Goal: Task Accomplishment & Management: Complete application form

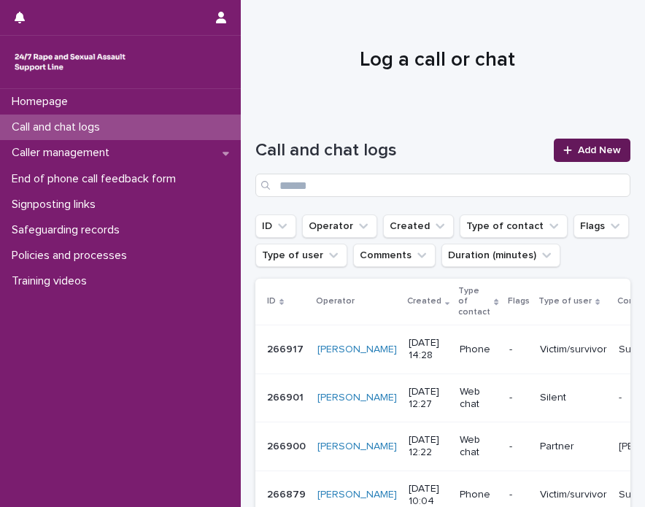
click at [600, 154] on span "Add New" at bounding box center [599, 150] width 43 height 10
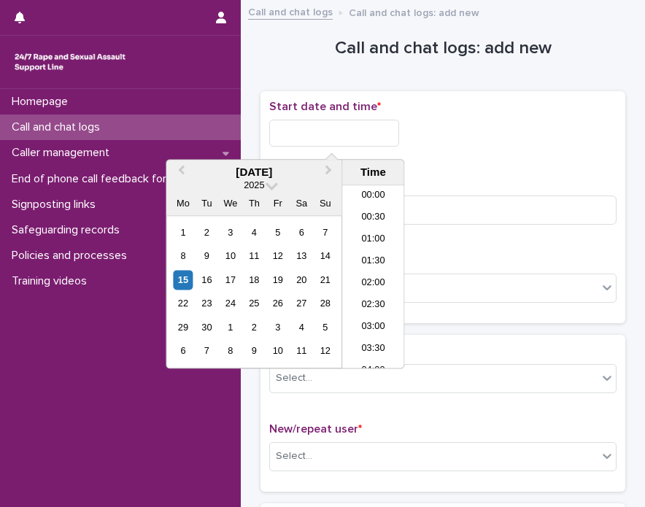
click at [316, 136] on input "text" at bounding box center [334, 133] width 130 height 27
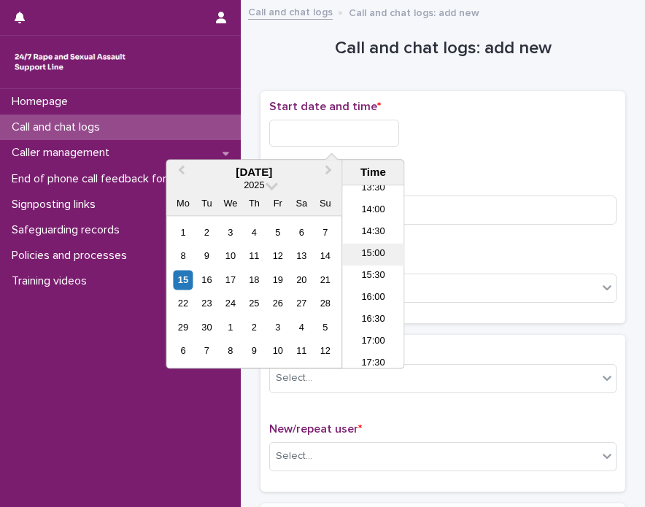
click at [382, 258] on li "15:00" at bounding box center [373, 255] width 62 height 22
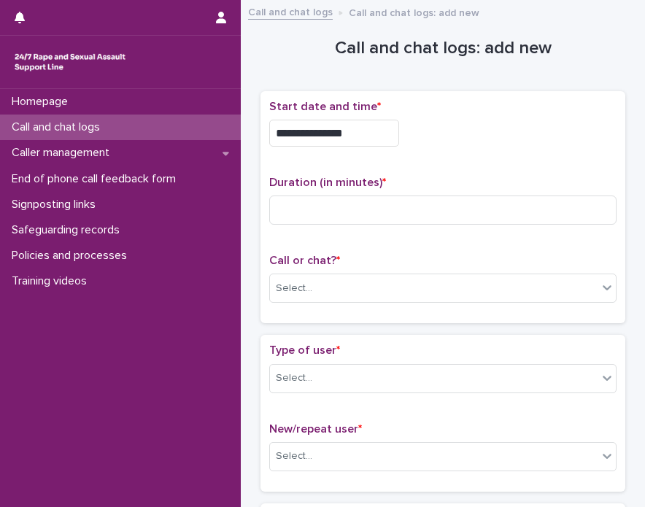
click at [355, 134] on input "**********" at bounding box center [334, 133] width 130 height 27
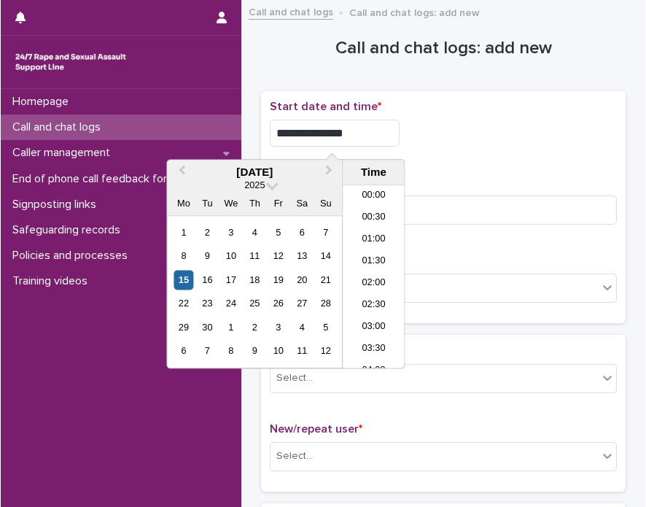
scroll to position [576, 0]
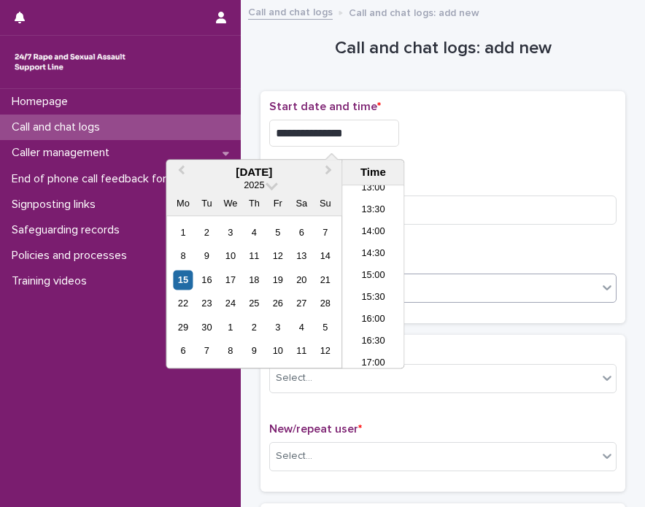
type input "**********"
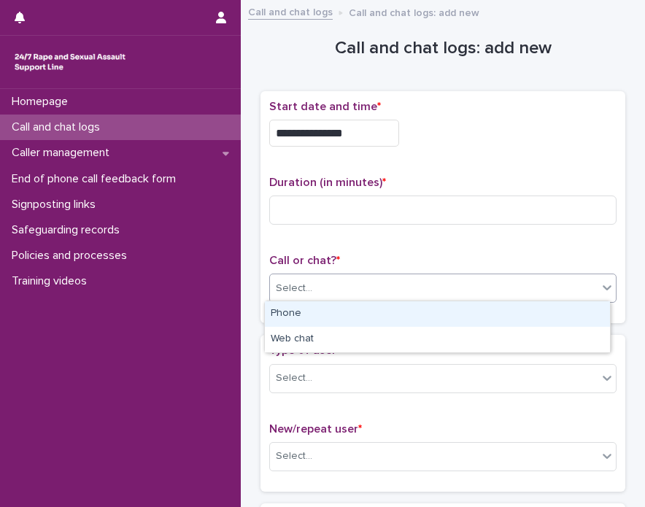
click at [451, 283] on div "Select..." at bounding box center [434, 289] width 328 height 24
click at [393, 316] on div "Phone" at bounding box center [437, 314] width 345 height 26
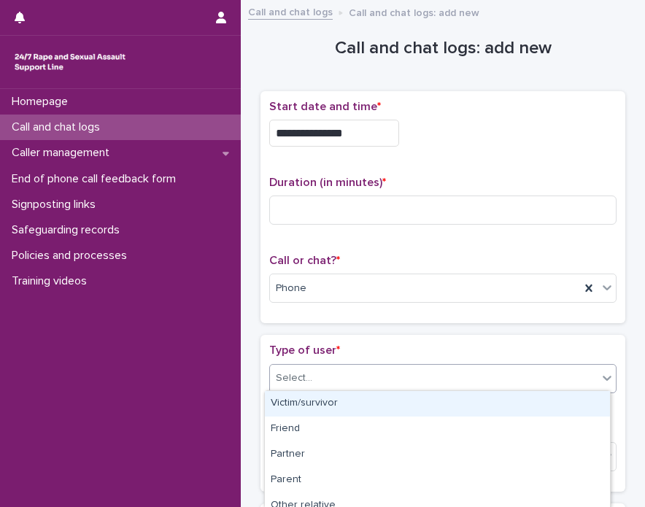
click at [390, 370] on div "Select..." at bounding box center [434, 378] width 328 height 24
click at [422, 364] on div "Select..." at bounding box center [443, 378] width 347 height 29
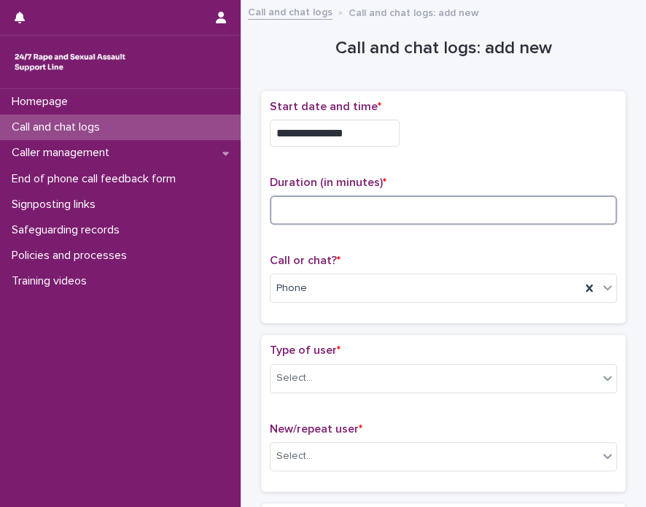
click at [321, 209] on input at bounding box center [443, 210] width 347 height 29
type input "*"
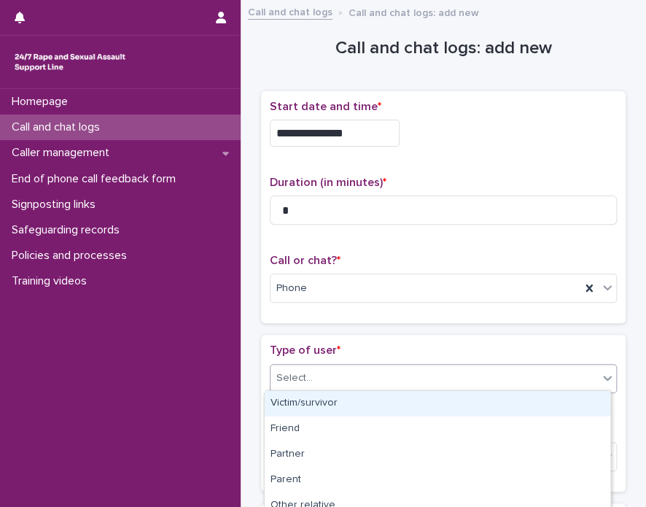
click at [320, 371] on div "Select..." at bounding box center [435, 378] width 328 height 24
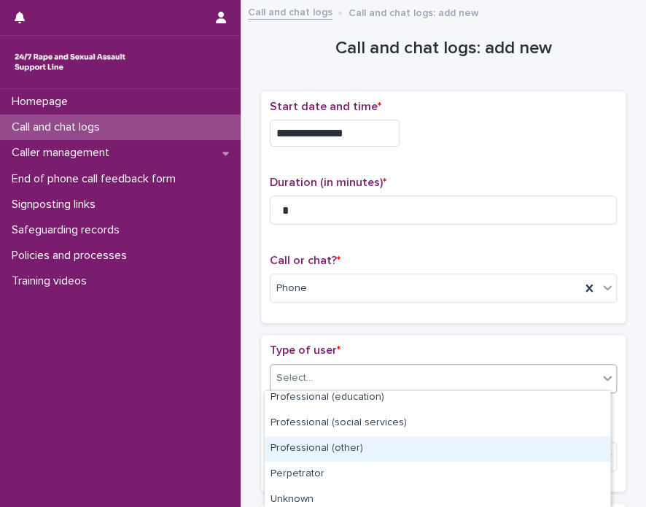
click at [539, 452] on div "Professional (other)" at bounding box center [438, 449] width 346 height 26
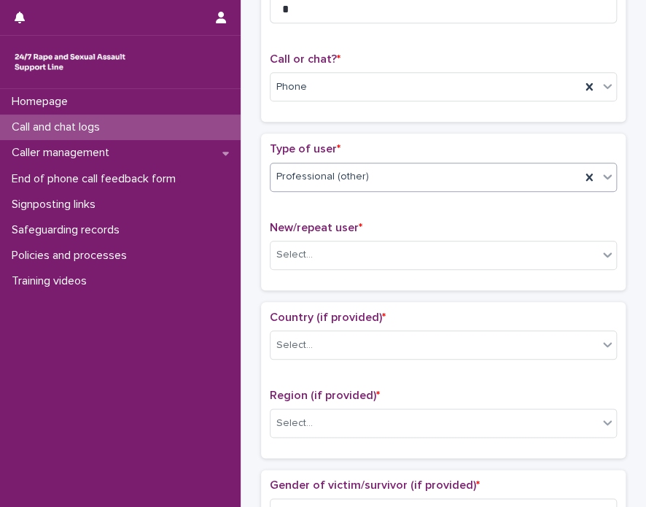
scroll to position [203, 0]
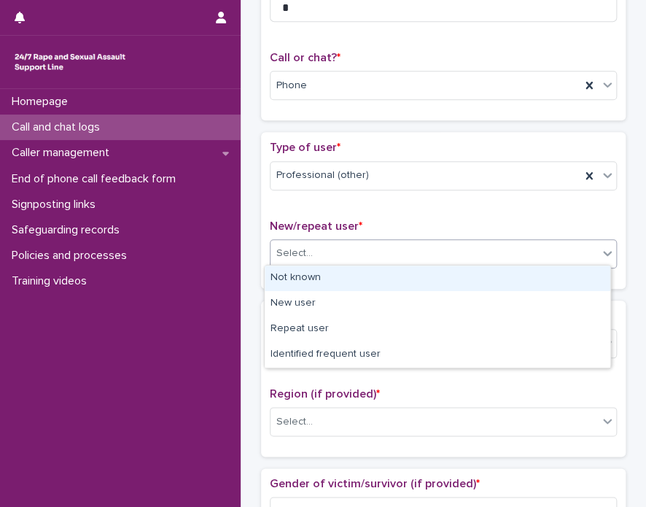
click at [503, 256] on div "Select..." at bounding box center [435, 253] width 328 height 24
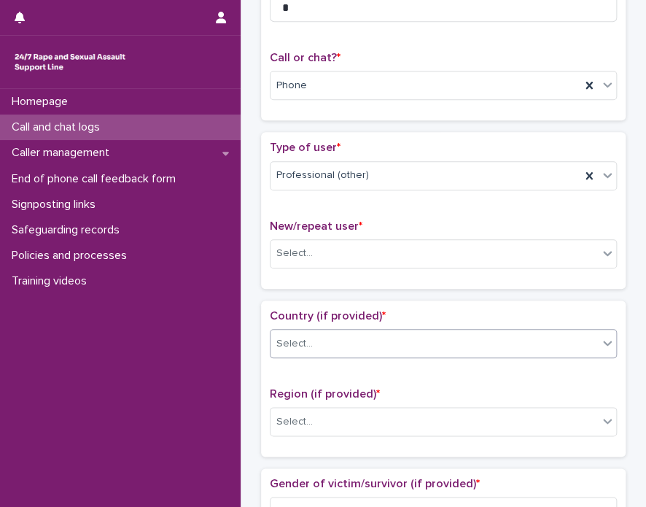
drag, startPoint x: 435, startPoint y: 300, endPoint x: 390, endPoint y: 336, distance: 57.5
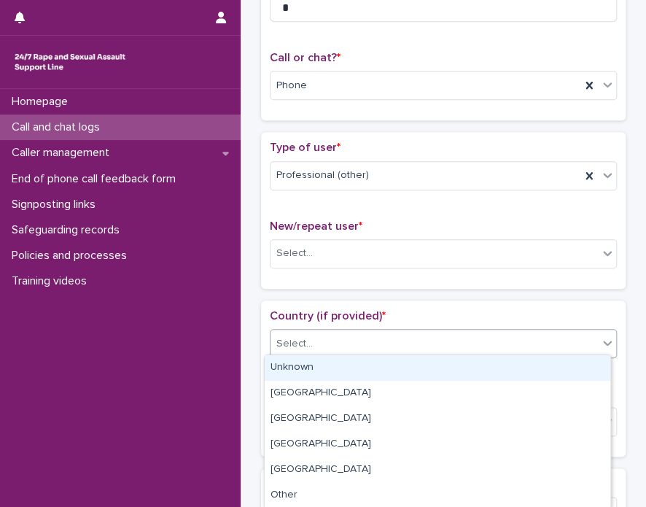
drag, startPoint x: 390, startPoint y: 336, endPoint x: 277, endPoint y: 376, distance: 119.8
click at [277, 376] on div "Unknown" at bounding box center [438, 368] width 346 height 26
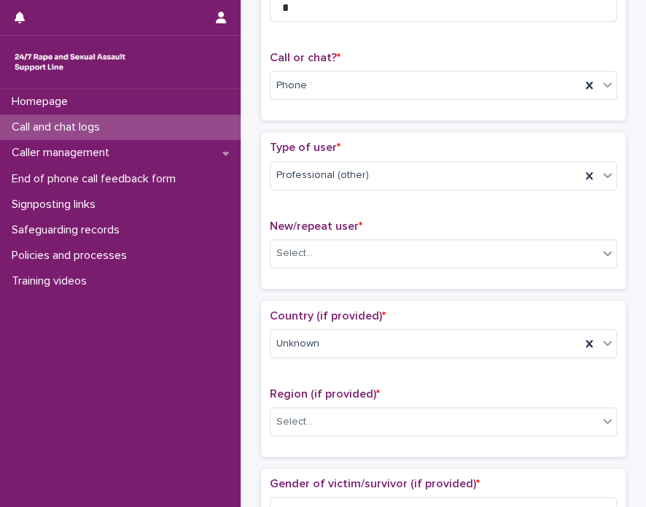
click at [315, 272] on div "New/repeat user * Select..." at bounding box center [443, 250] width 347 height 61
click at [295, 246] on div "Select..." at bounding box center [295, 253] width 36 height 15
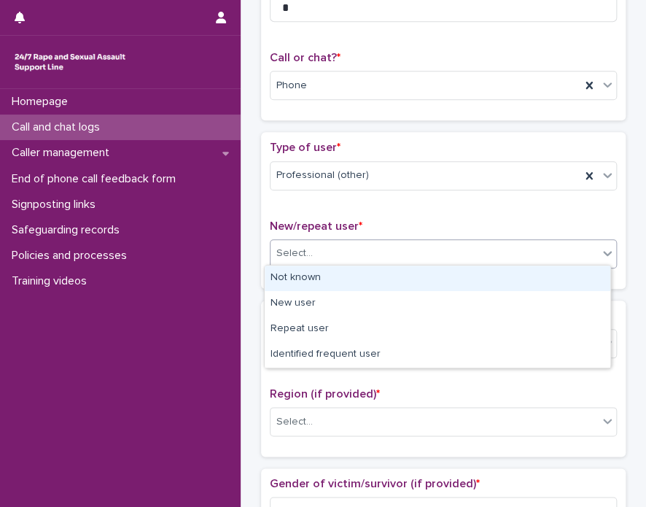
click at [294, 279] on div "Not known" at bounding box center [438, 279] width 346 height 26
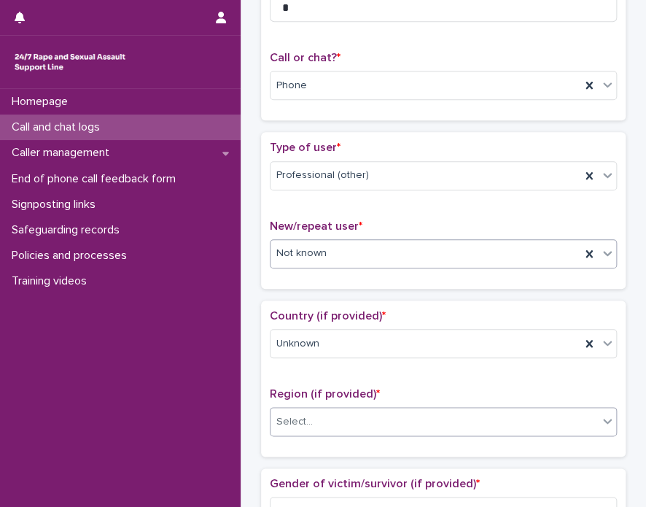
click at [322, 420] on div "Select..." at bounding box center [435, 422] width 328 height 24
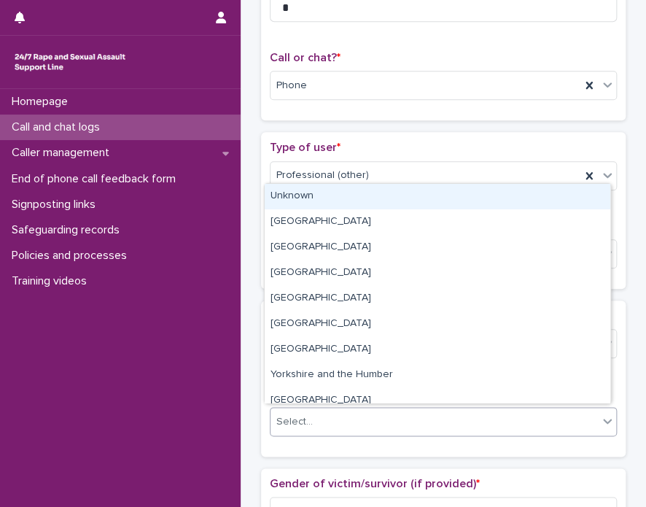
click at [331, 198] on div "Unknown" at bounding box center [438, 197] width 346 height 26
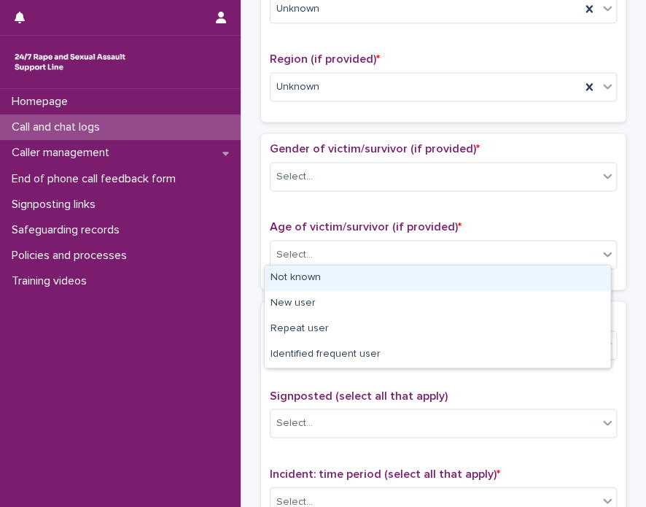
scroll to position [579, 0]
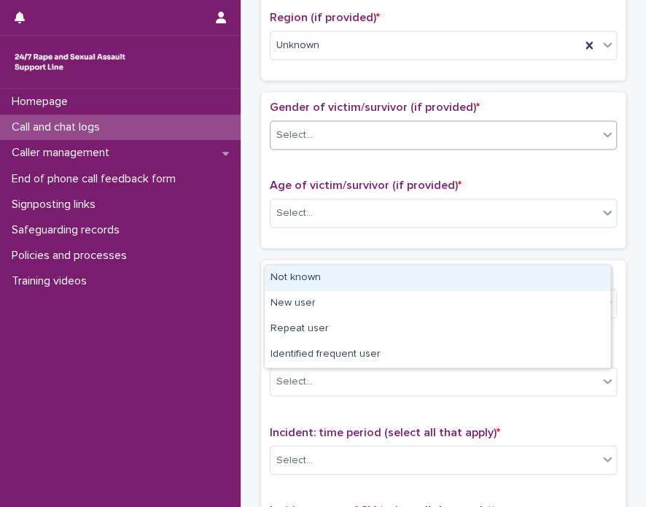
click at [350, 135] on div "Select..." at bounding box center [435, 135] width 328 height 24
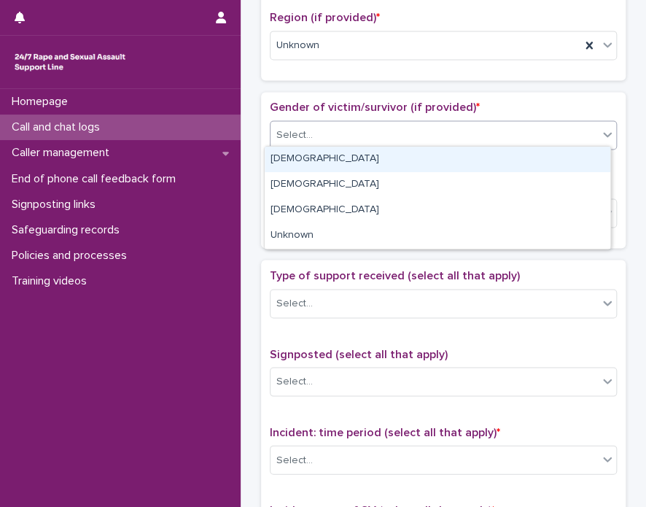
click at [337, 163] on div "Female" at bounding box center [438, 160] width 346 height 26
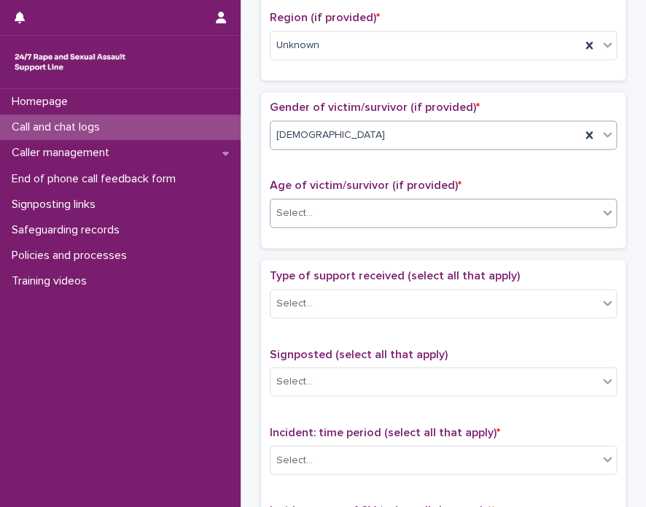
click at [321, 209] on div "Select..." at bounding box center [435, 213] width 328 height 24
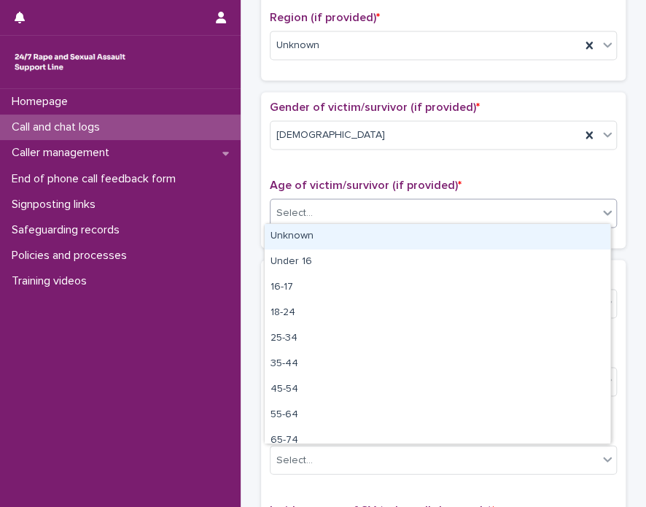
click at [321, 234] on div "Unknown" at bounding box center [438, 237] width 346 height 26
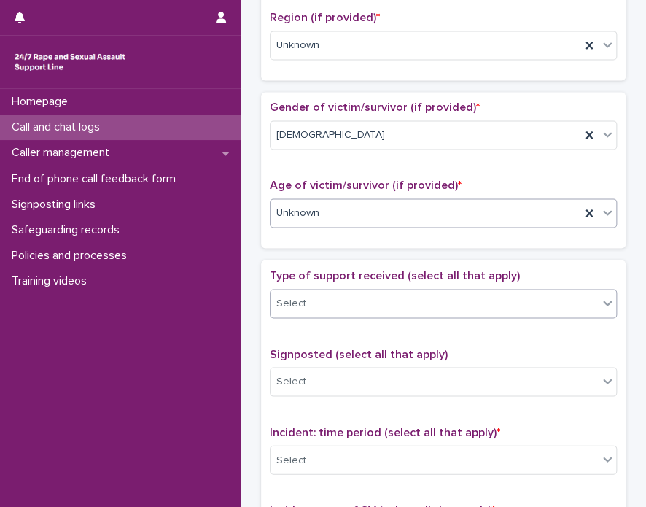
click at [347, 304] on div "Select..." at bounding box center [435, 303] width 328 height 24
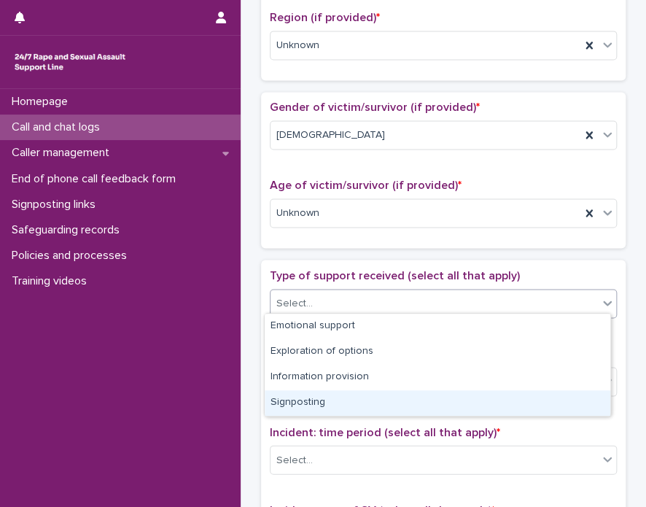
click at [333, 398] on div "Signposting" at bounding box center [438, 403] width 346 height 26
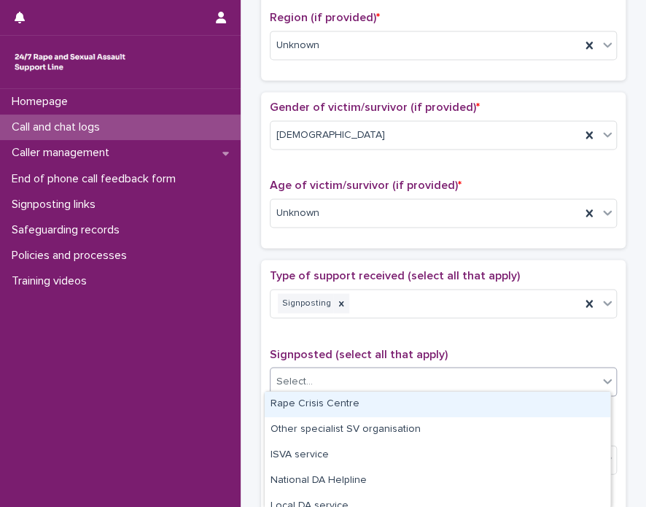
drag, startPoint x: 376, startPoint y: 379, endPoint x: 357, endPoint y: 403, distance: 30.7
click at [357, 403] on div "Rape Crisis Centre" at bounding box center [438, 405] width 346 height 26
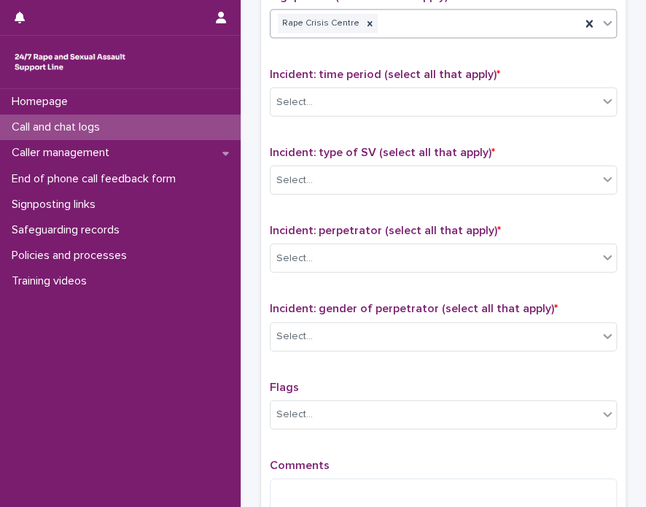
scroll to position [948, 0]
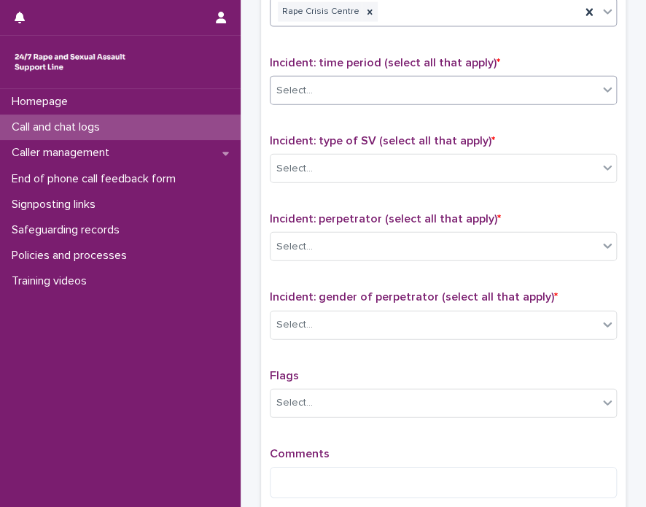
click at [501, 93] on div "Select..." at bounding box center [435, 91] width 328 height 24
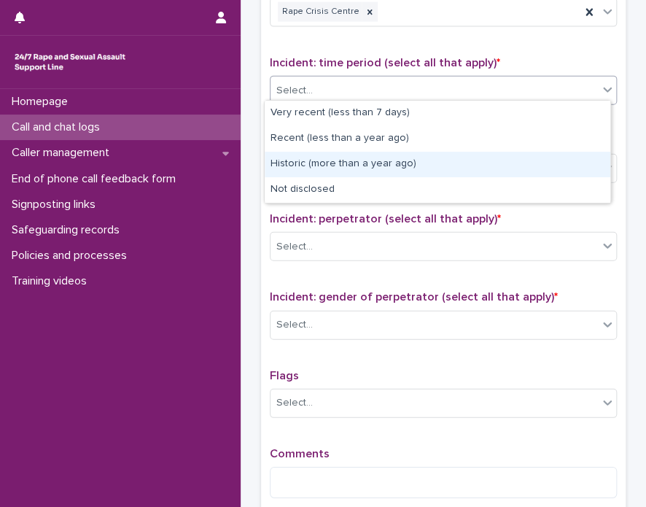
click at [435, 156] on div "Historic (more than a year ago)" at bounding box center [438, 165] width 346 height 26
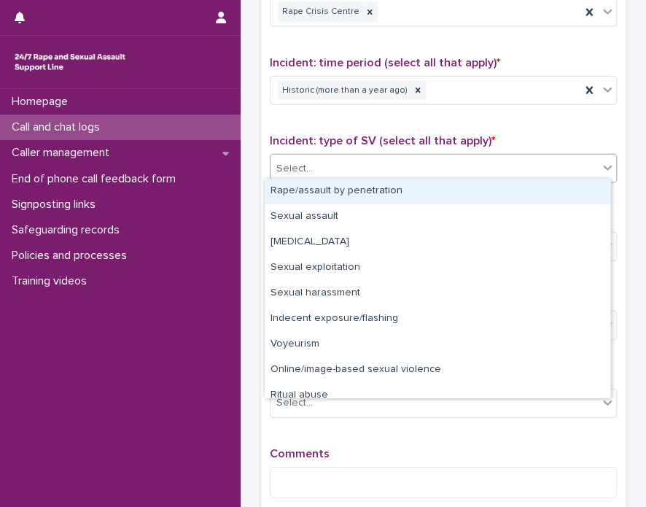
click at [395, 157] on div "Select..." at bounding box center [435, 169] width 328 height 24
click at [365, 198] on div "Rape/assault by penetration" at bounding box center [438, 192] width 346 height 26
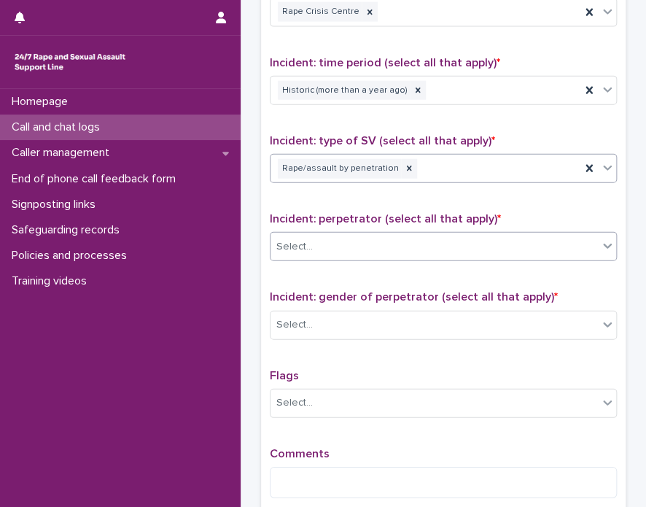
click at [339, 241] on div "Select..." at bounding box center [435, 247] width 328 height 24
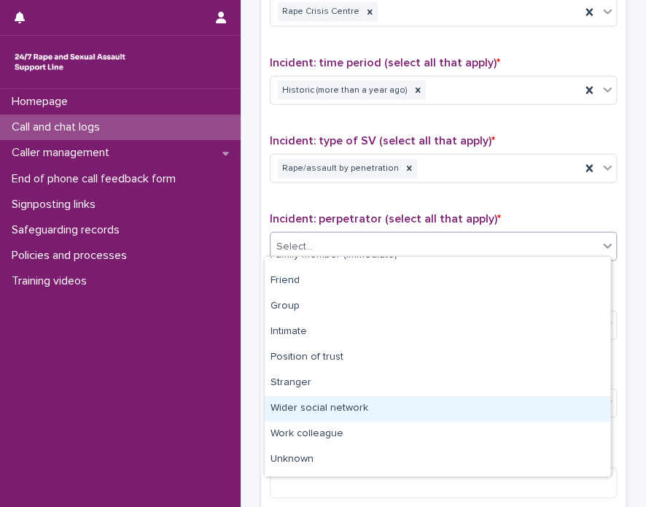
scroll to position [61, 0]
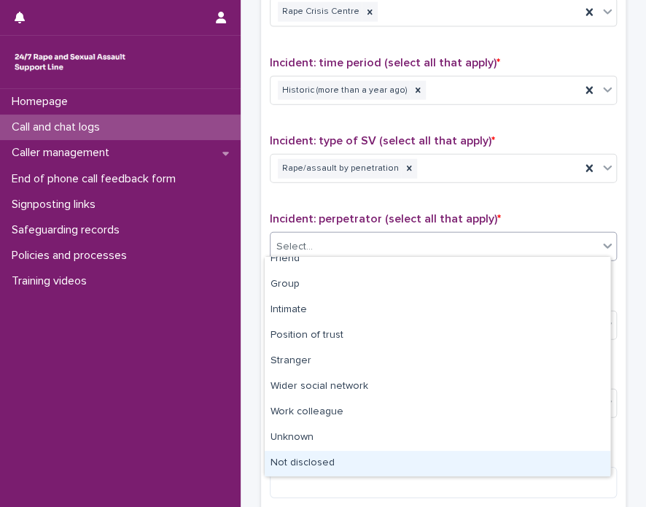
click at [543, 462] on div "Not disclosed" at bounding box center [438, 464] width 346 height 26
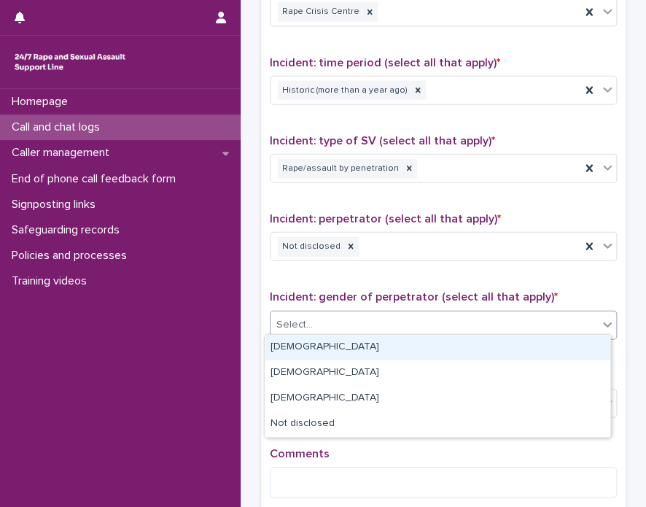
click at [391, 313] on div "Select..." at bounding box center [435, 325] width 328 height 24
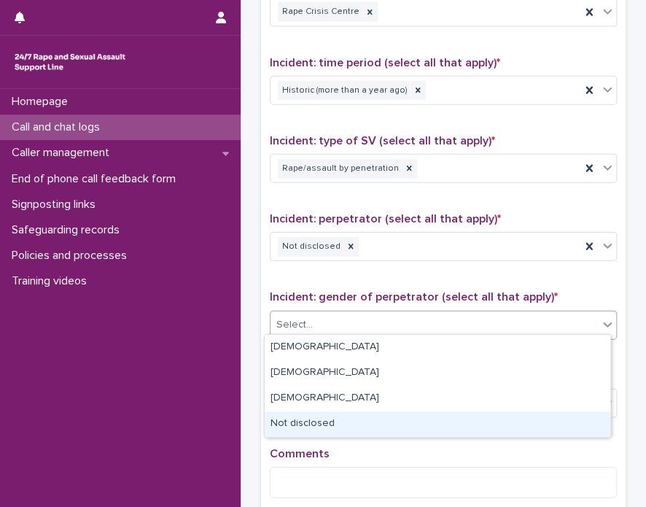
click at [401, 411] on div "Not disclosed" at bounding box center [438, 424] width 346 height 26
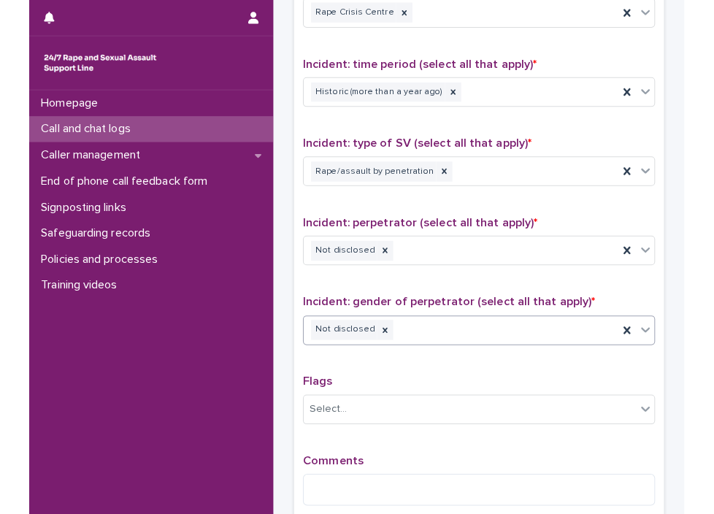
scroll to position [1103, 0]
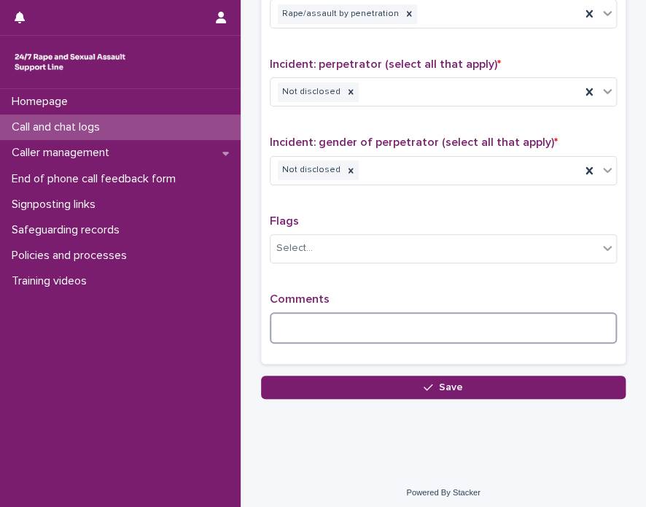
click at [414, 335] on textarea at bounding box center [443, 327] width 347 height 31
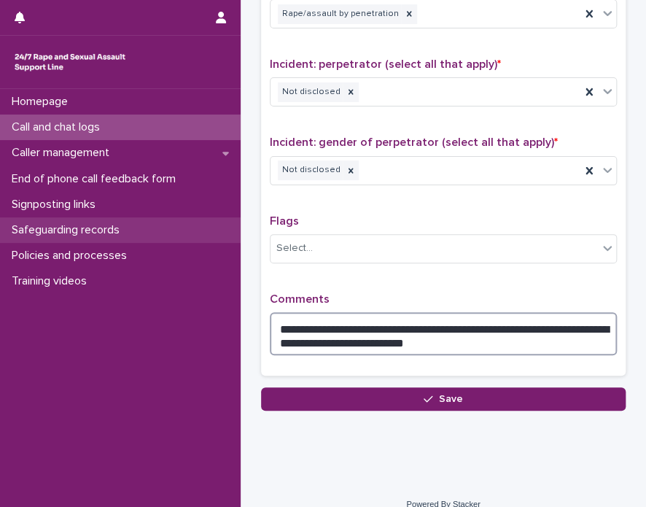
type textarea "**********"
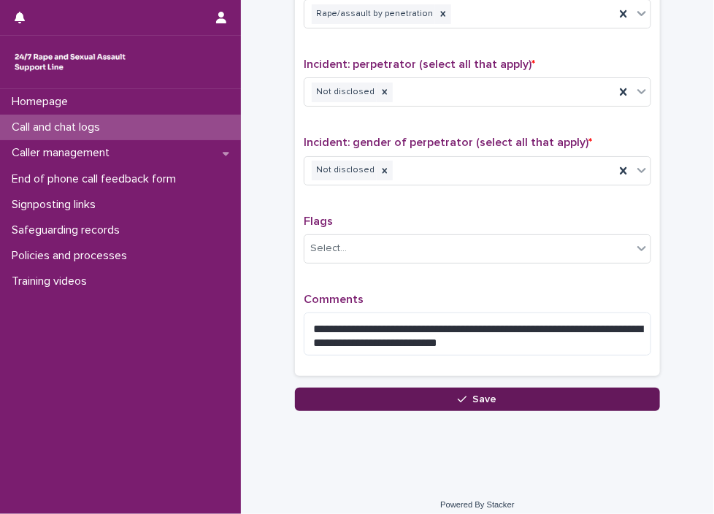
click at [391, 387] on button "Save" at bounding box center [477, 398] width 365 height 23
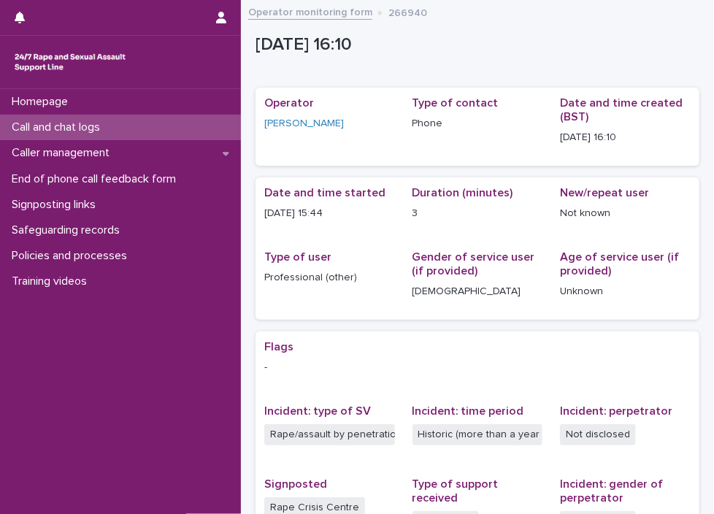
click at [143, 126] on div "Call and chat logs" at bounding box center [120, 128] width 241 height 26
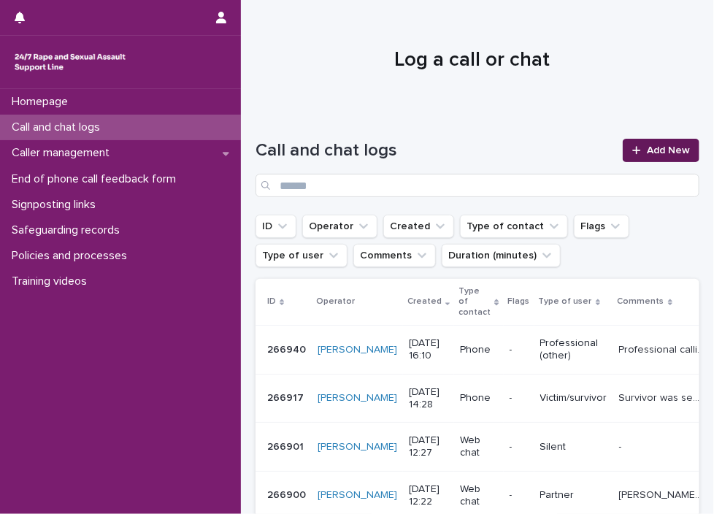
click at [644, 157] on link "Add New" at bounding box center [660, 150] width 77 height 23
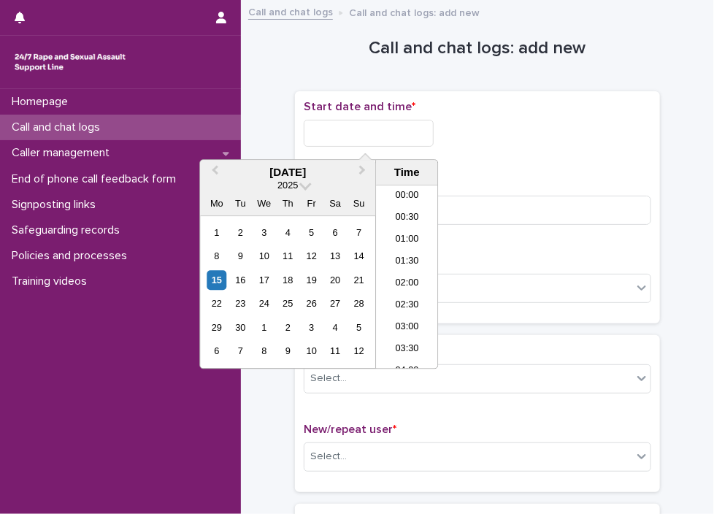
click at [339, 129] on input "text" at bounding box center [369, 133] width 130 height 27
click at [397, 273] on li "16:00" at bounding box center [407, 277] width 62 height 22
click at [391, 136] on input "**********" at bounding box center [369, 133] width 130 height 27
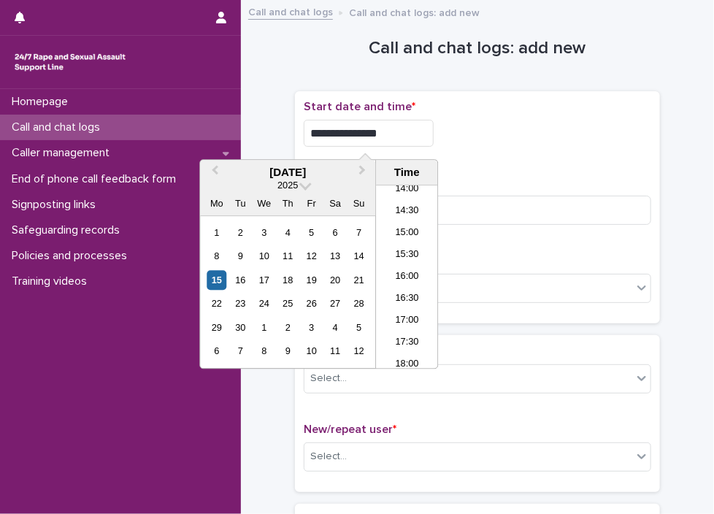
type input "**********"
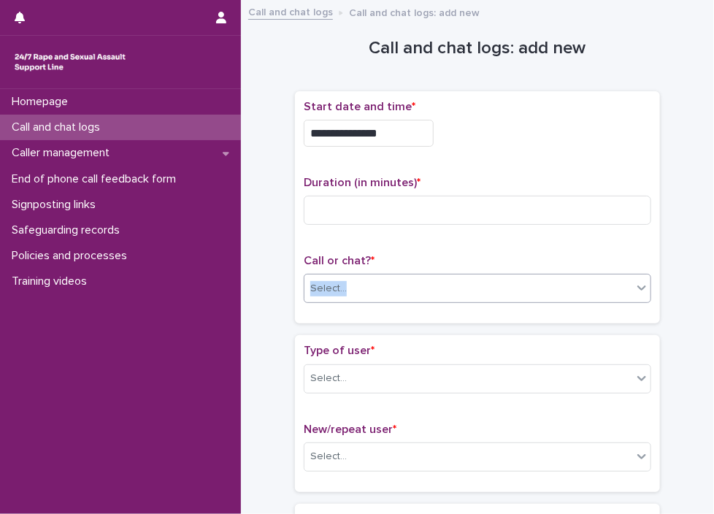
drag, startPoint x: 534, startPoint y: 262, endPoint x: 522, endPoint y: 282, distance: 23.5
click at [522, 282] on div "Call or chat? * Select..." at bounding box center [477, 284] width 347 height 61
click at [522, 282] on div "Select..." at bounding box center [468, 289] width 328 height 24
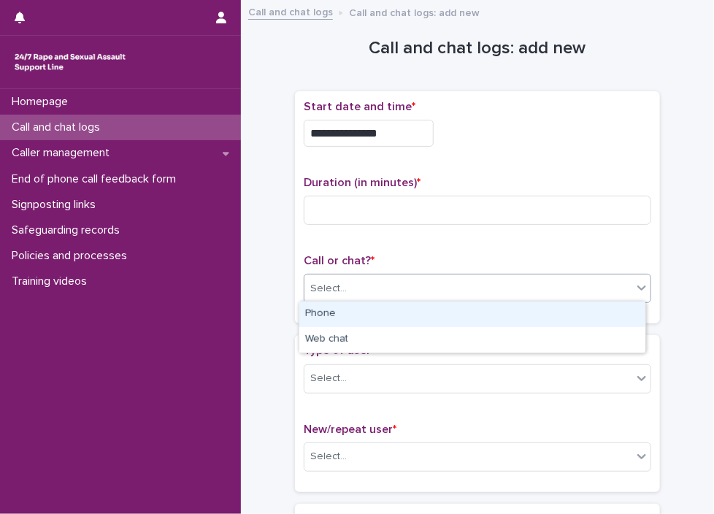
click at [423, 311] on div "Phone" at bounding box center [472, 314] width 346 height 26
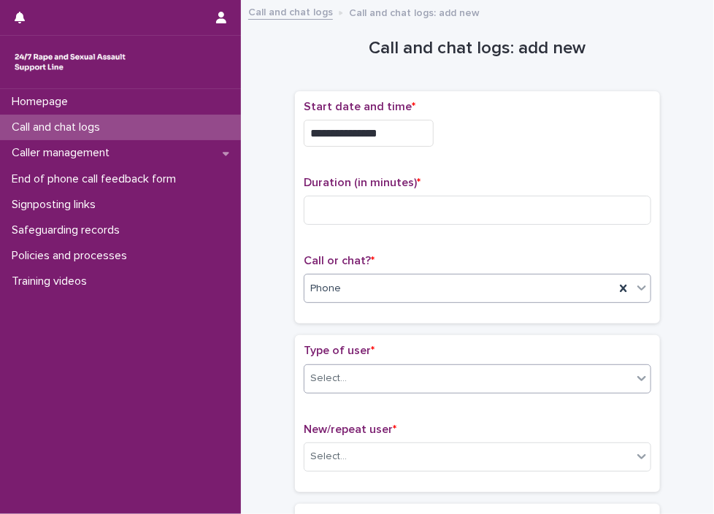
click at [400, 376] on div "Select..." at bounding box center [468, 378] width 328 height 24
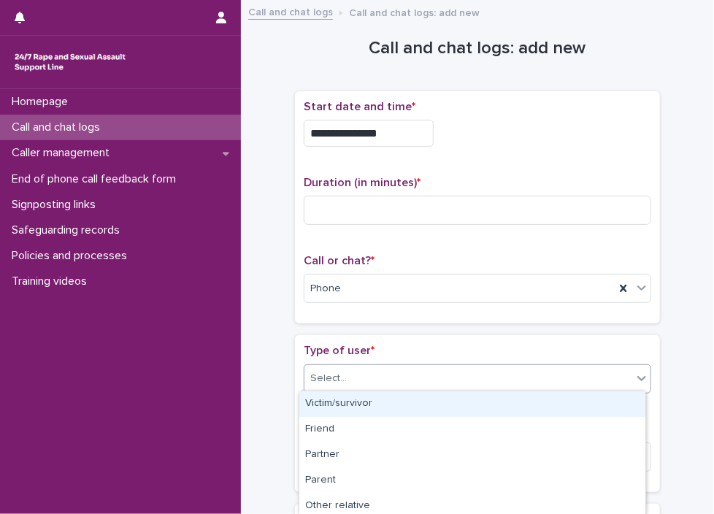
click at [388, 408] on div "Victim/survivor" at bounding box center [472, 404] width 346 height 26
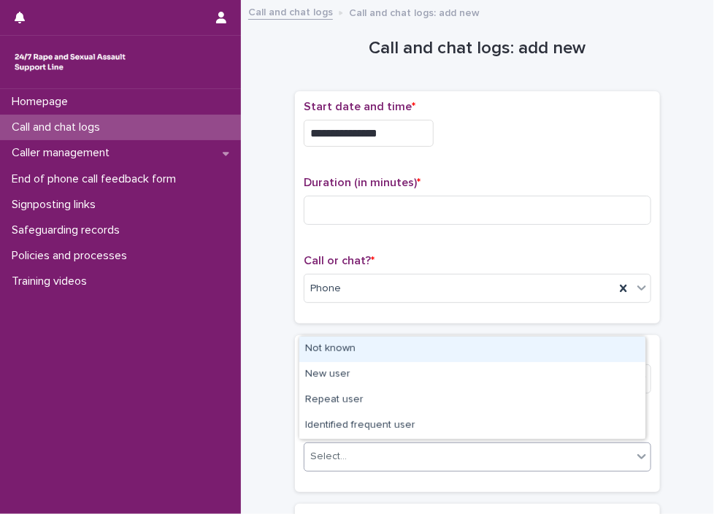
click at [374, 452] on div "Select..." at bounding box center [468, 456] width 328 height 24
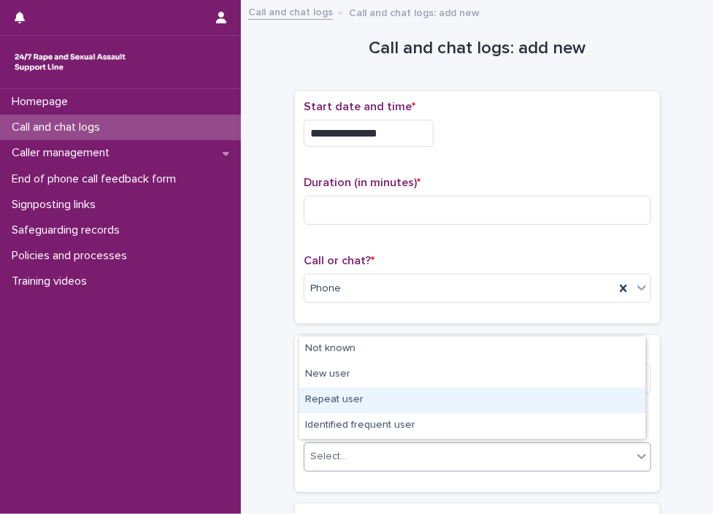
click at [377, 395] on div "Repeat user" at bounding box center [472, 400] width 346 height 26
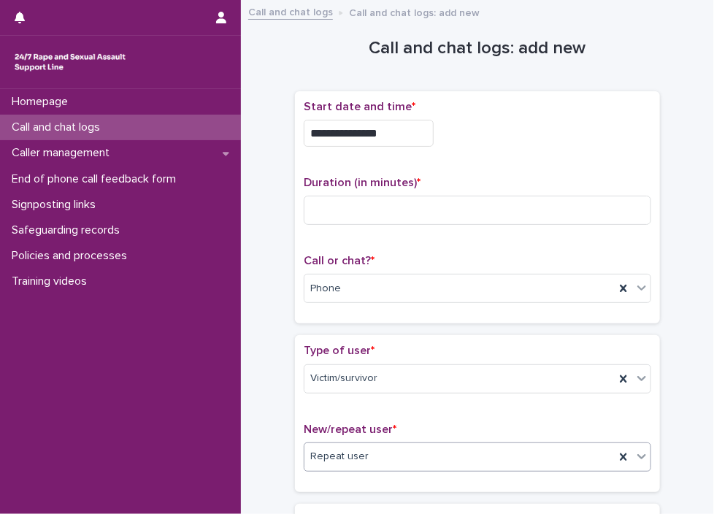
scroll to position [449, 0]
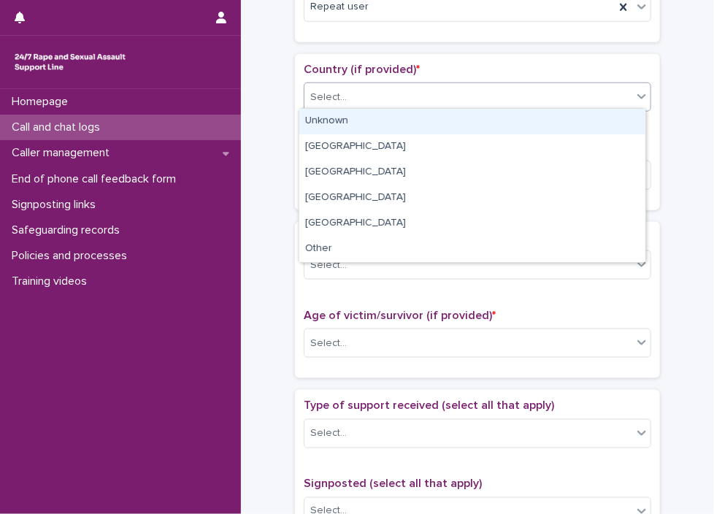
click at [399, 137] on body "**********" at bounding box center [357, 257] width 714 height 514
click at [407, 128] on div "Unknown" at bounding box center [472, 122] width 346 height 26
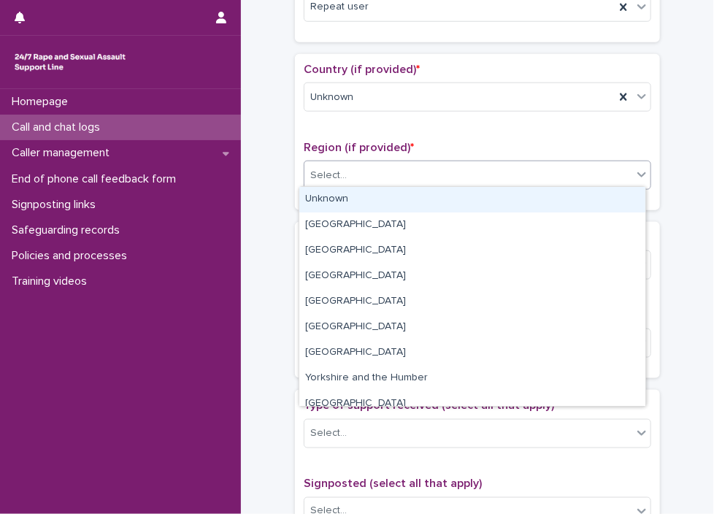
click at [405, 182] on div "Select..." at bounding box center [468, 175] width 328 height 24
click at [399, 204] on div "Unknown" at bounding box center [472, 200] width 346 height 26
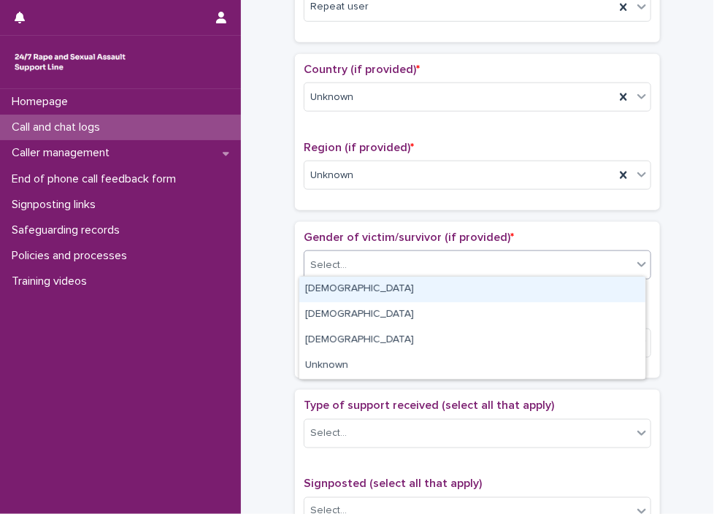
click at [411, 271] on div "Select..." at bounding box center [468, 265] width 328 height 24
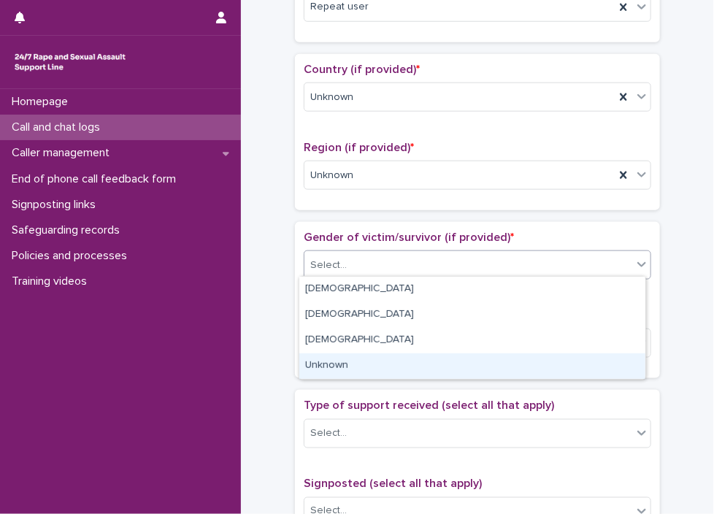
click at [406, 371] on div "Unknown" at bounding box center [472, 366] width 346 height 26
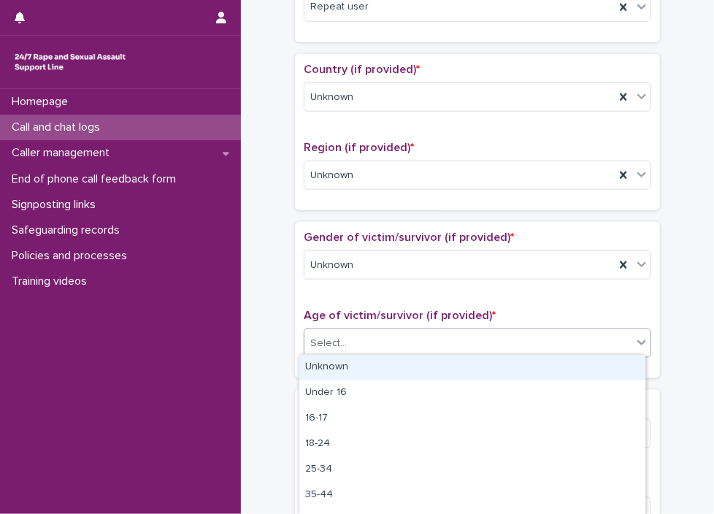
click at [411, 344] on div "Select..." at bounding box center [468, 343] width 328 height 24
click at [398, 367] on div "Unknown" at bounding box center [472, 368] width 346 height 26
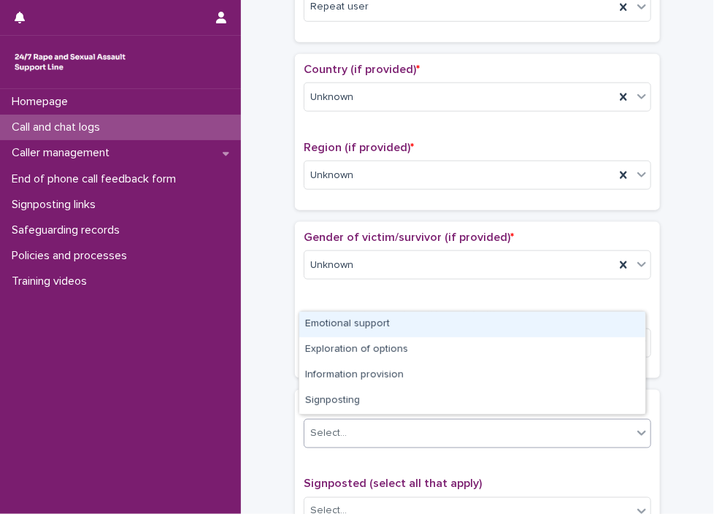
click at [392, 435] on div "Select..." at bounding box center [468, 433] width 328 height 24
click at [410, 329] on div "Emotional support" at bounding box center [472, 325] width 346 height 26
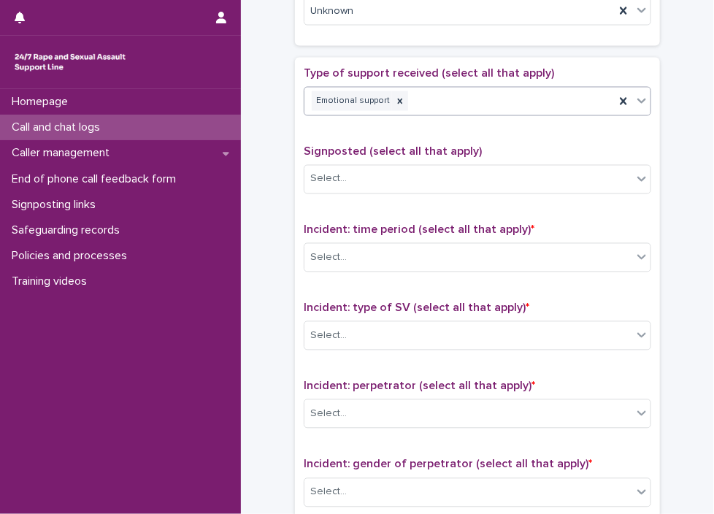
scroll to position [801, 0]
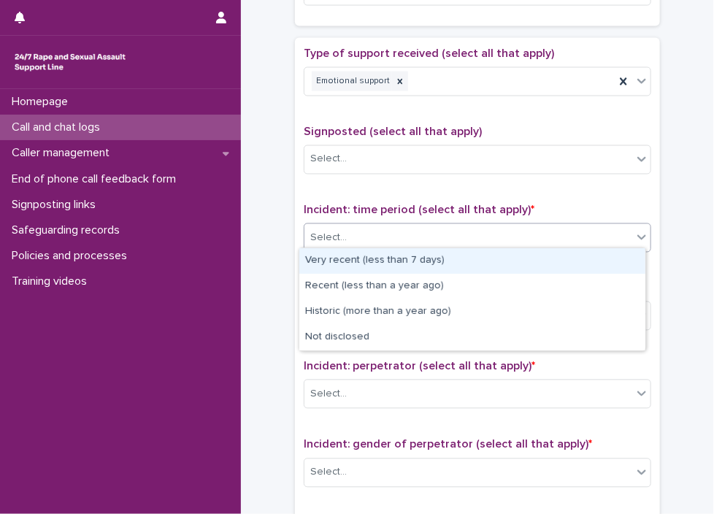
click at [375, 236] on div "Select..." at bounding box center [468, 238] width 328 height 24
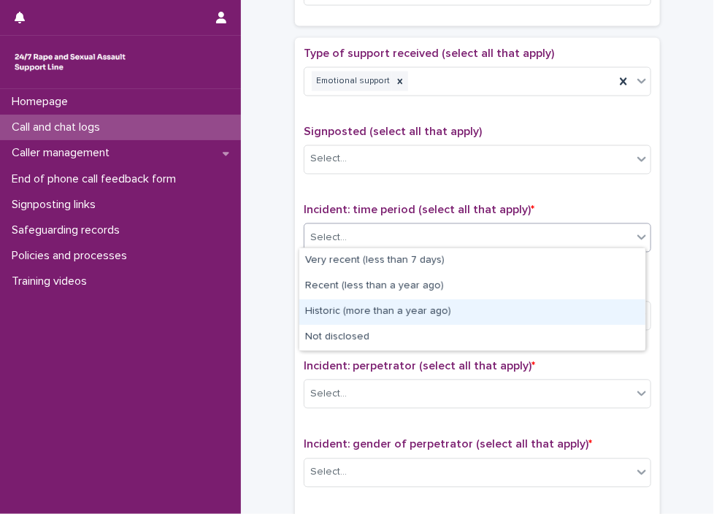
click at [375, 310] on div "Historic (more than a year ago)" at bounding box center [472, 312] width 346 height 26
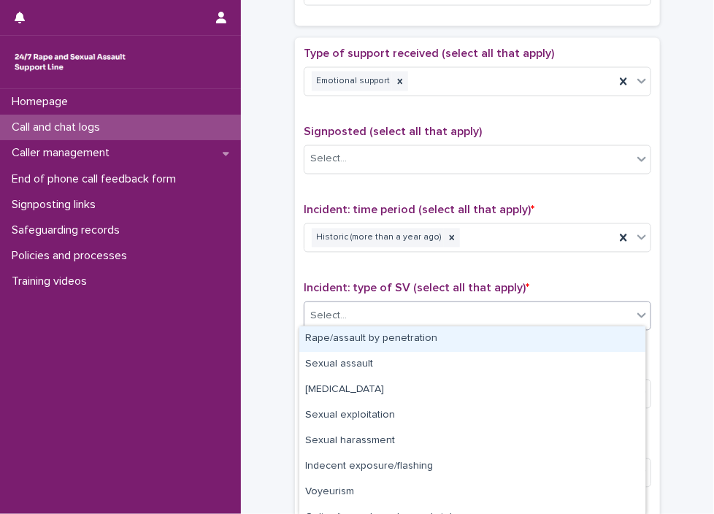
drag, startPoint x: 407, startPoint y: 303, endPoint x: 409, endPoint y: 345, distance: 42.3
click at [409, 345] on body "**********" at bounding box center [357, 257] width 714 height 514
click at [409, 345] on div "Rape/assault by penetration" at bounding box center [472, 339] width 346 height 26
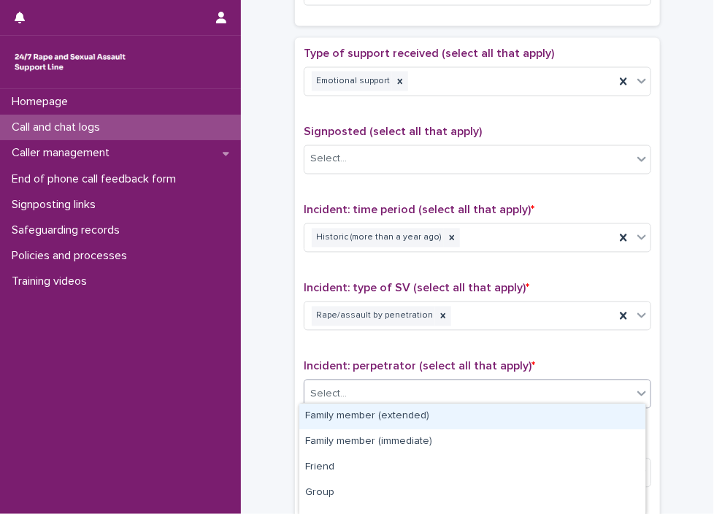
click at [409, 397] on div "Select..." at bounding box center [468, 394] width 328 height 24
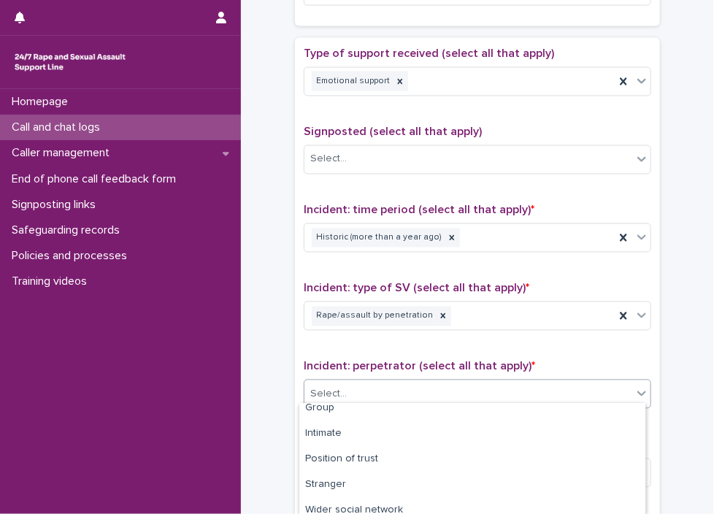
scroll to position [82, 0]
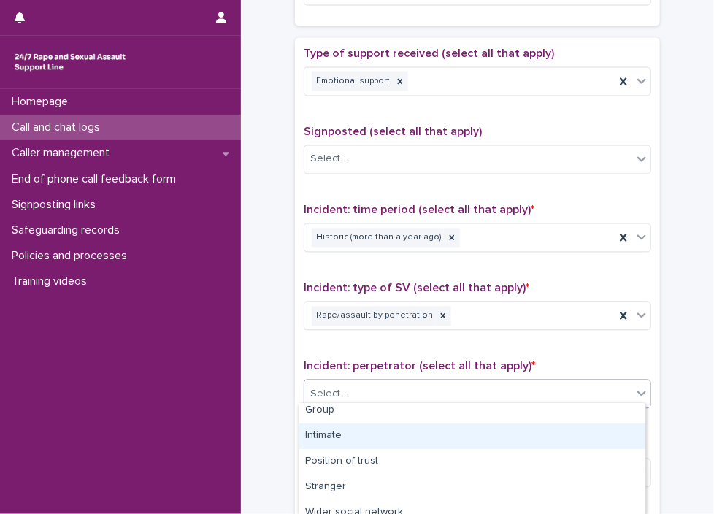
click at [582, 437] on div "Intimate" at bounding box center [472, 436] width 346 height 26
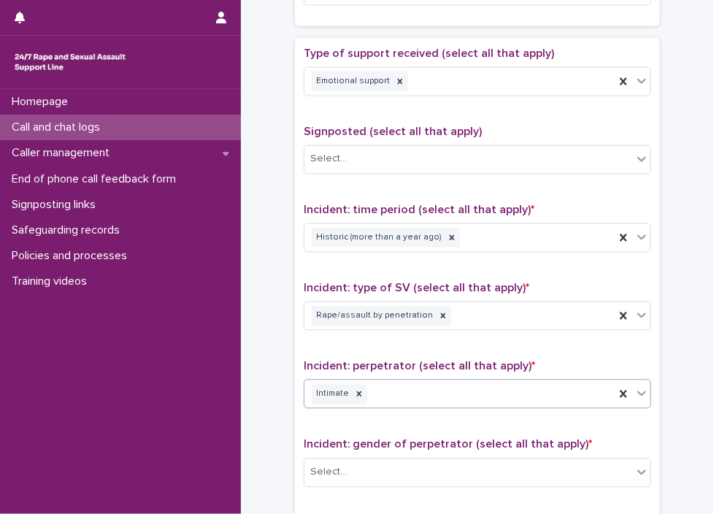
scroll to position [946, 0]
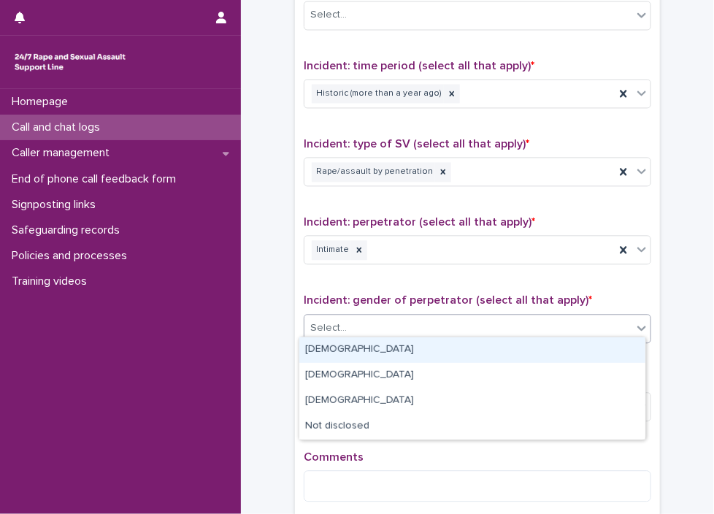
click at [409, 325] on div "Select..." at bounding box center [468, 328] width 328 height 24
click at [405, 352] on div "Male" at bounding box center [472, 350] width 346 height 26
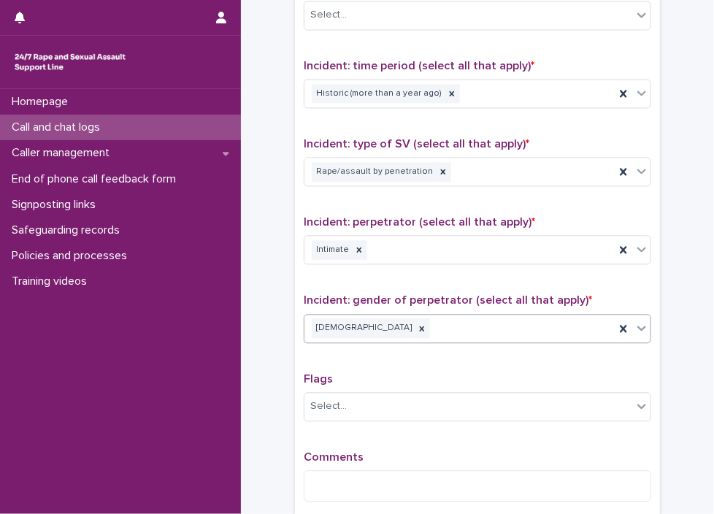
scroll to position [0, 0]
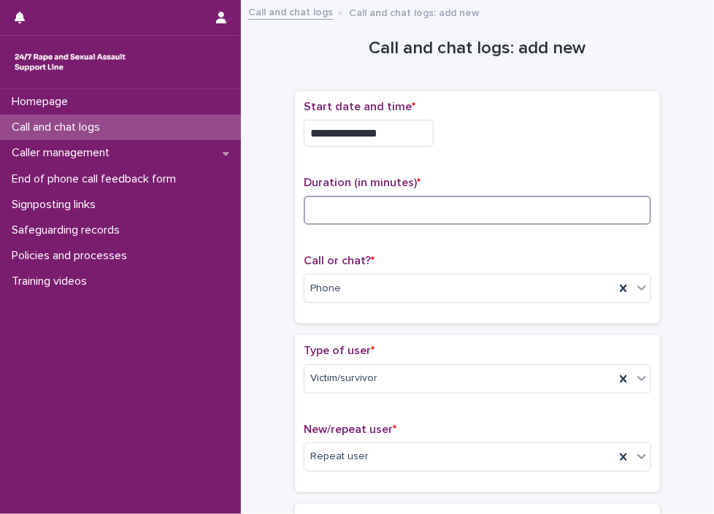
click at [347, 200] on input at bounding box center [477, 210] width 347 height 29
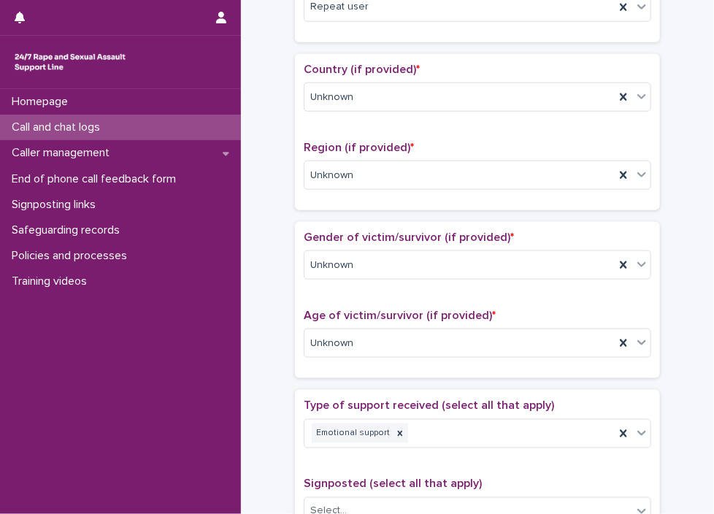
scroll to position [1097, 0]
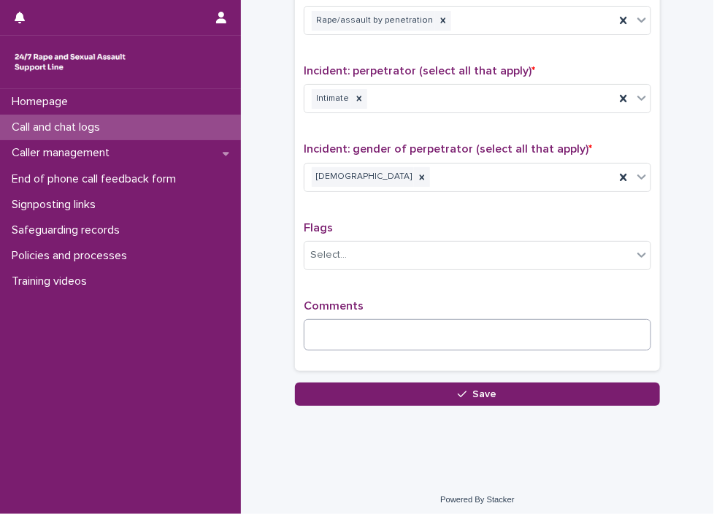
type input "**"
click at [449, 323] on textarea at bounding box center [477, 334] width 347 height 31
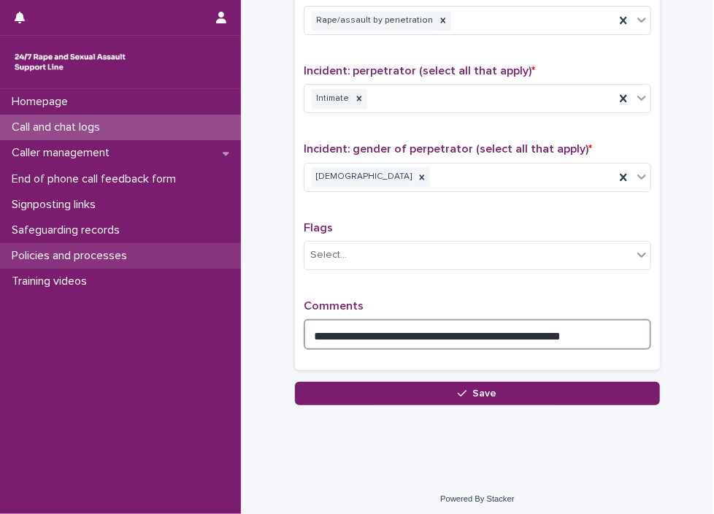
type textarea "**********"
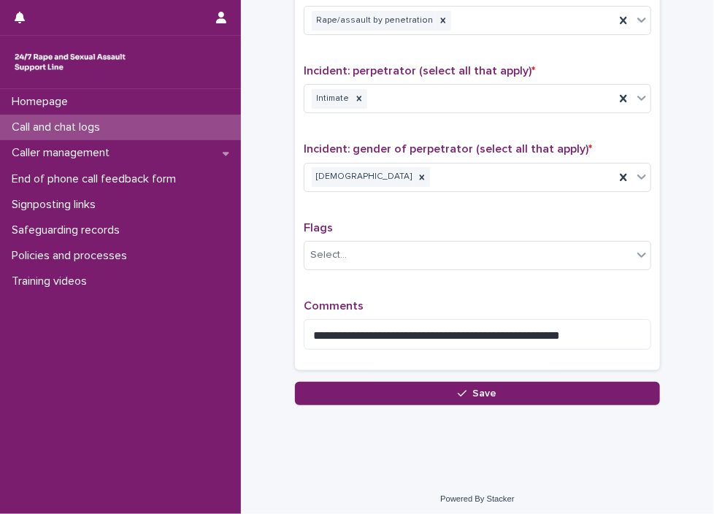
click at [444, 363] on div "**********" at bounding box center [477, 55] width 365 height 627
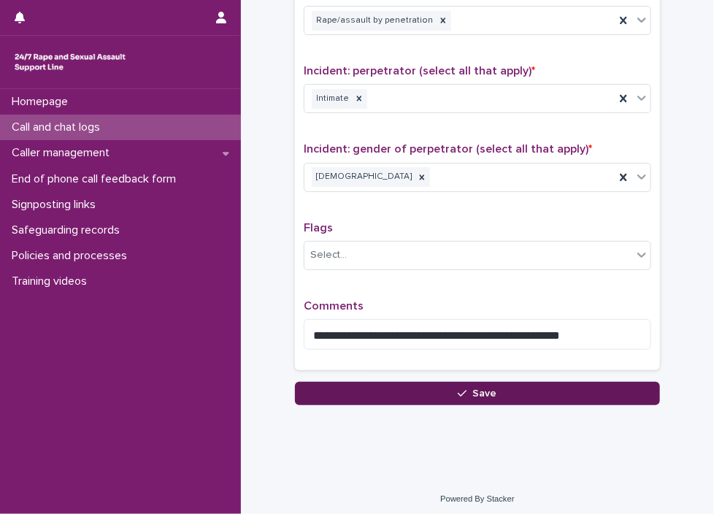
click at [430, 393] on button "Save" at bounding box center [477, 393] width 365 height 23
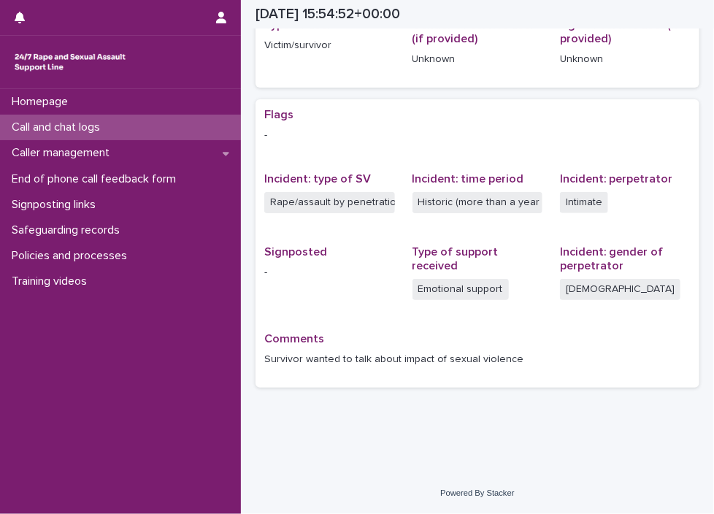
scroll to position [232, 0]
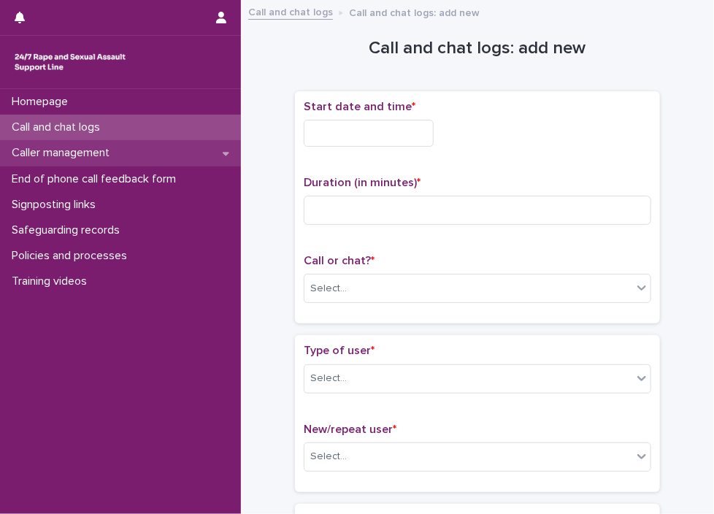
click at [114, 147] on p "Caller management" at bounding box center [63, 153] width 115 height 14
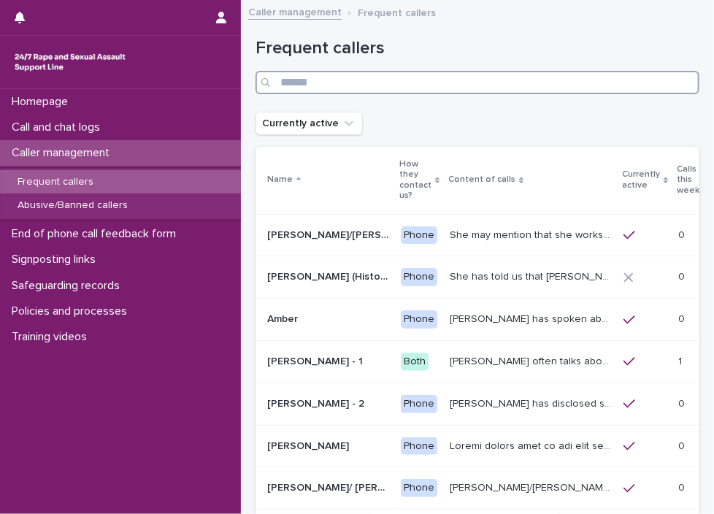
click at [374, 88] on input "Search" at bounding box center [477, 82] width 444 height 23
